Goal: Information Seeking & Learning: Learn about a topic

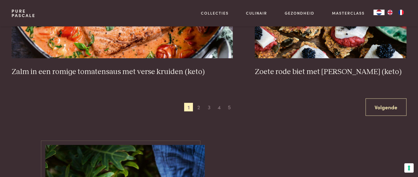
scroll to position [1076, 0]
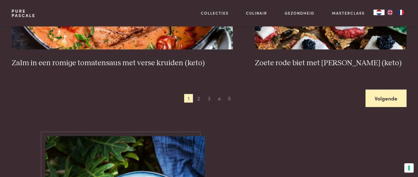
click at [371, 92] on link "Volgende" at bounding box center [385, 98] width 41 height 17
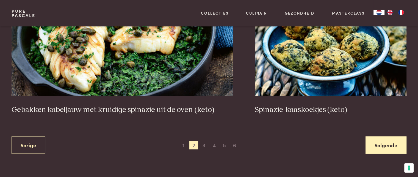
scroll to position [1033, 0]
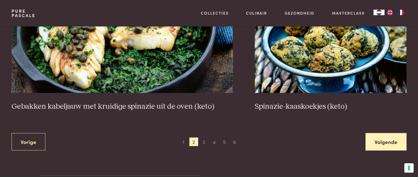
click at [381, 145] on link "Volgende" at bounding box center [385, 141] width 41 height 17
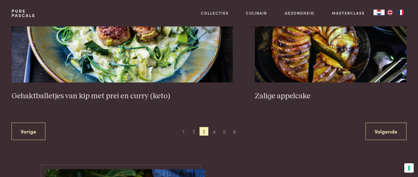
scroll to position [1078, 0]
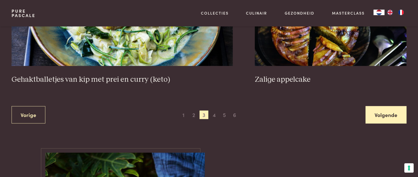
click at [381, 114] on link "Volgende" at bounding box center [385, 114] width 41 height 17
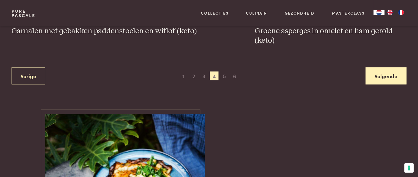
scroll to position [1110, 0]
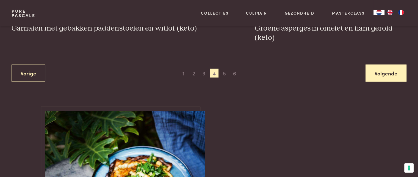
click at [390, 70] on link "Volgende" at bounding box center [385, 73] width 41 height 17
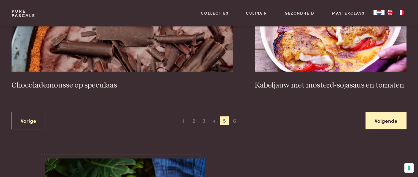
scroll to position [1056, 0]
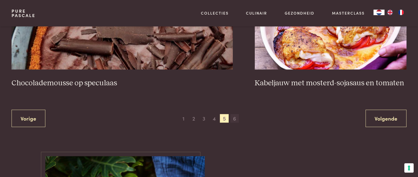
click at [231, 118] on span "6" at bounding box center [234, 118] width 9 height 9
